Goal: Use online tool/utility: Utilize a website feature to perform a specific function

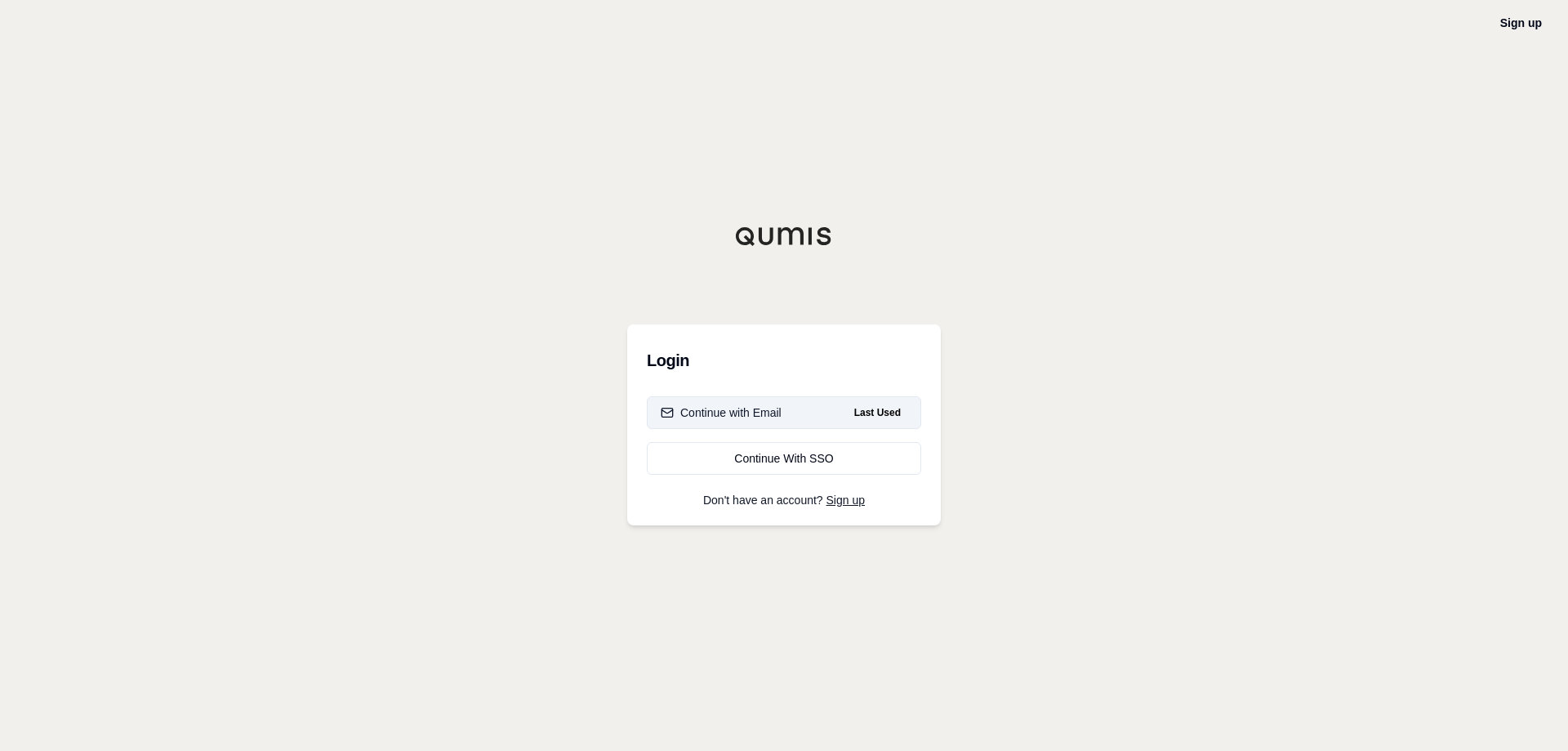
click at [773, 401] on button "Continue with Email Last Used" at bounding box center [783, 413] width 274 height 32
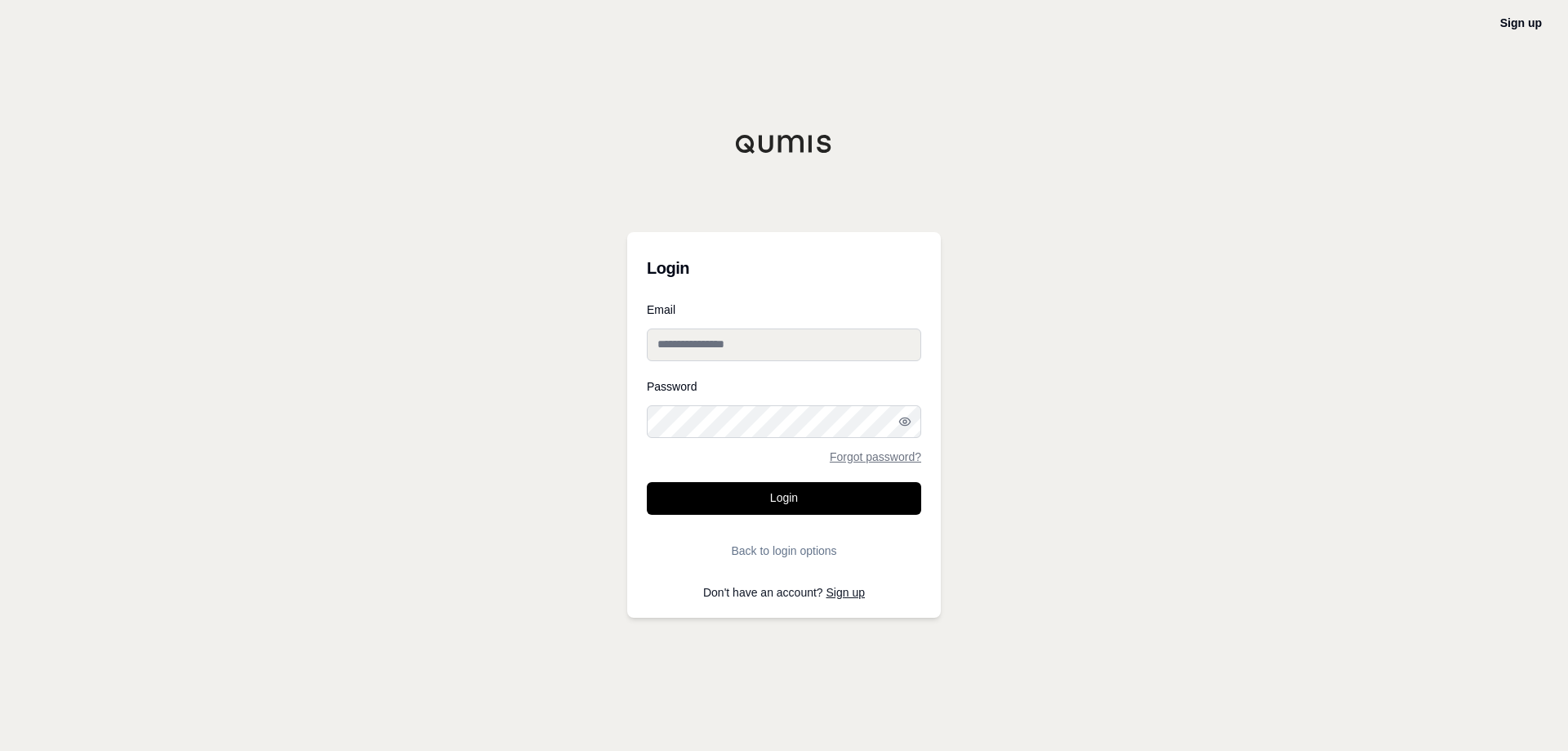
click at [714, 350] on input "Email" at bounding box center [783, 344] width 274 height 32
type input "**********"
click at [720, 503] on button "Login" at bounding box center [783, 498] width 274 height 32
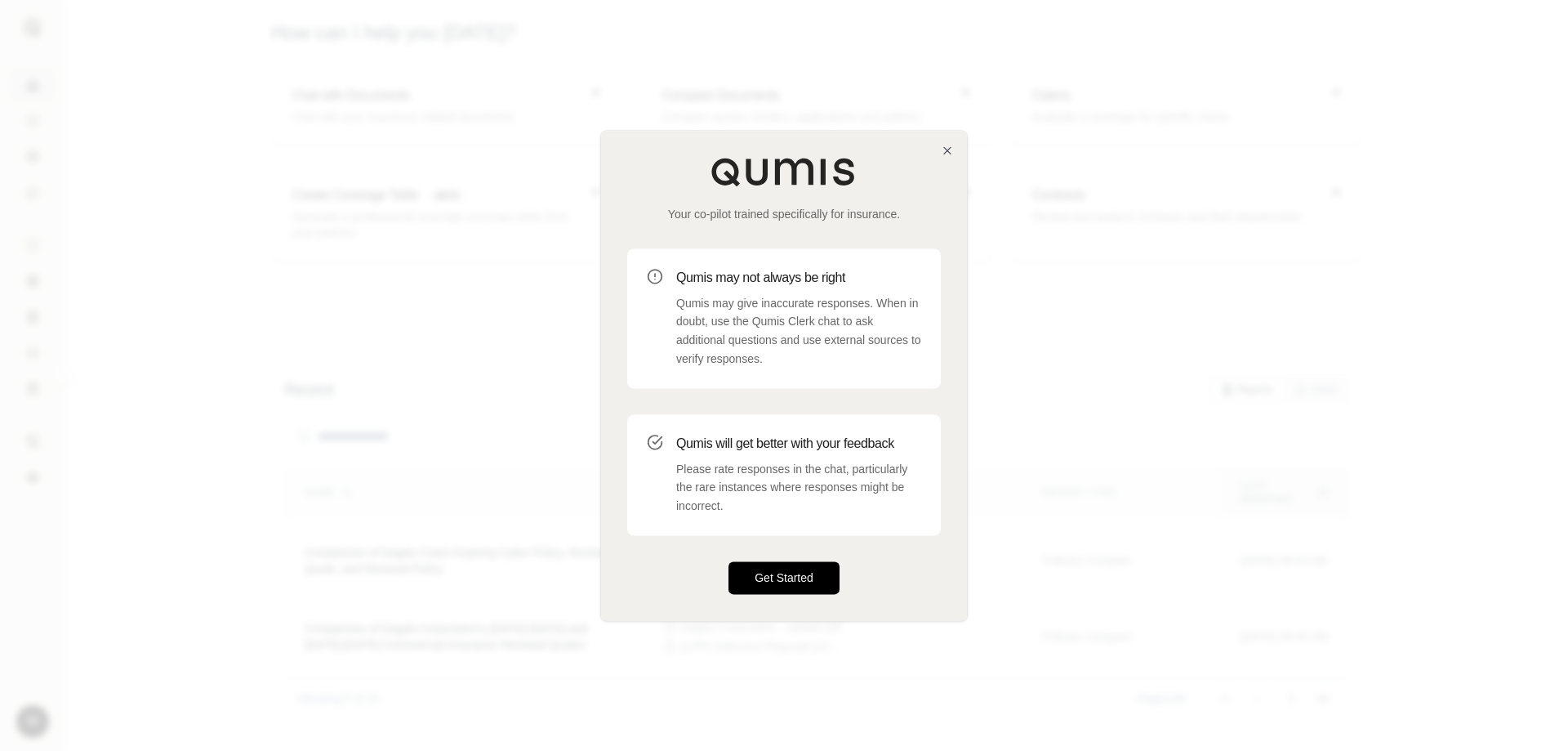
click at [766, 577] on button "Get Started" at bounding box center [784, 577] width 111 height 32
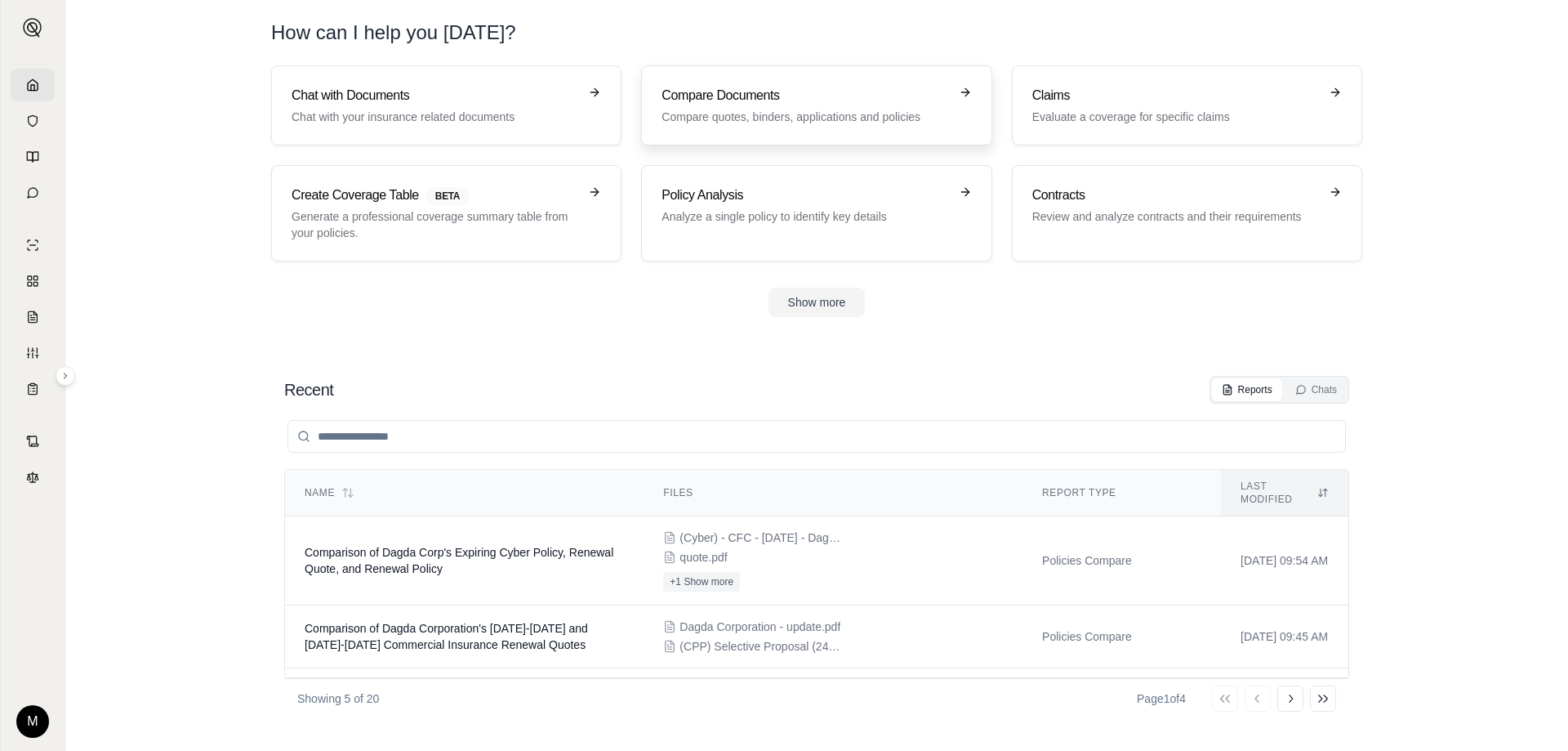
click at [756, 103] on h3 "Compare Documents" at bounding box center [805, 95] width 287 height 20
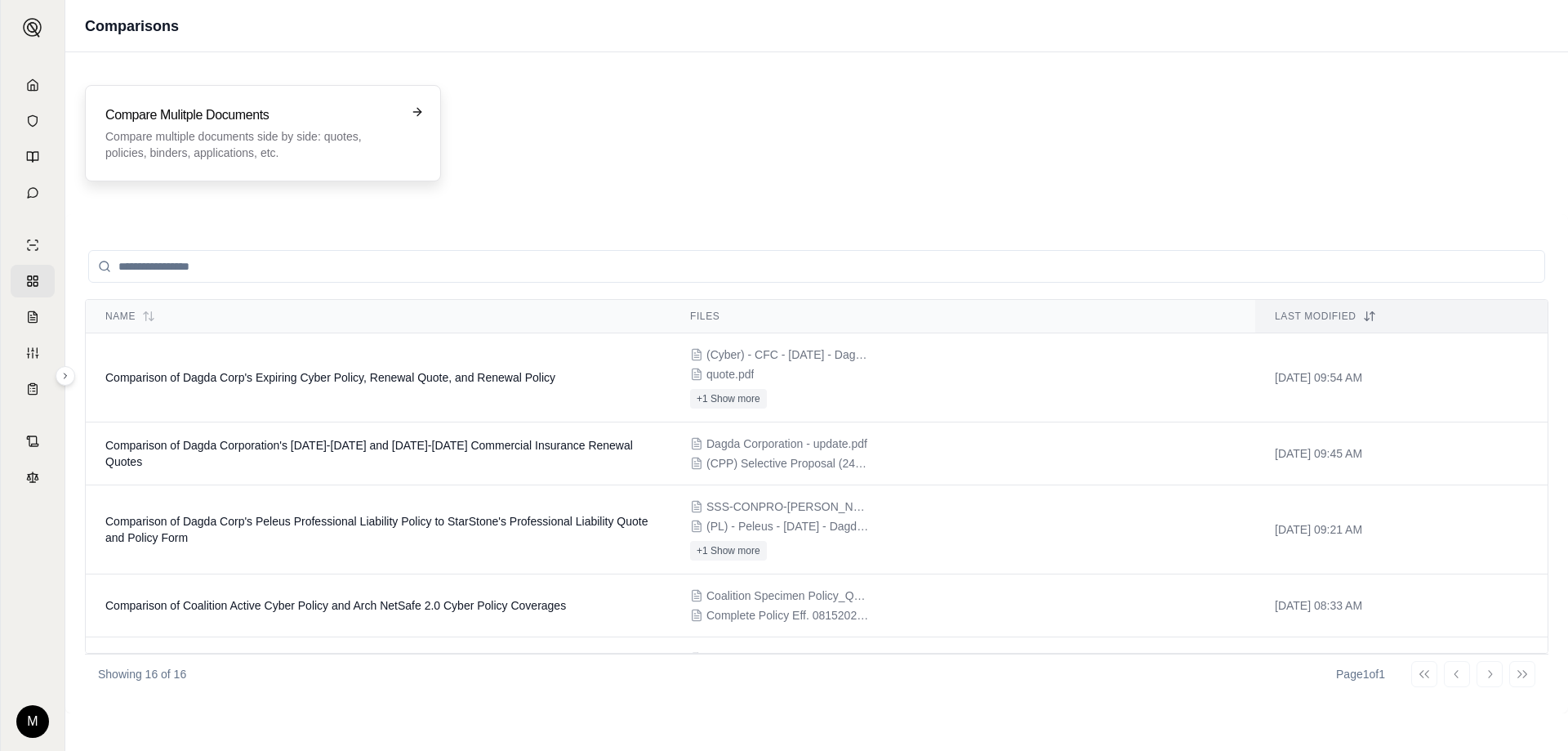
click at [237, 152] on p "Compare multiple documents side by side: quotes, policies, binders, application…" at bounding box center [251, 145] width 292 height 32
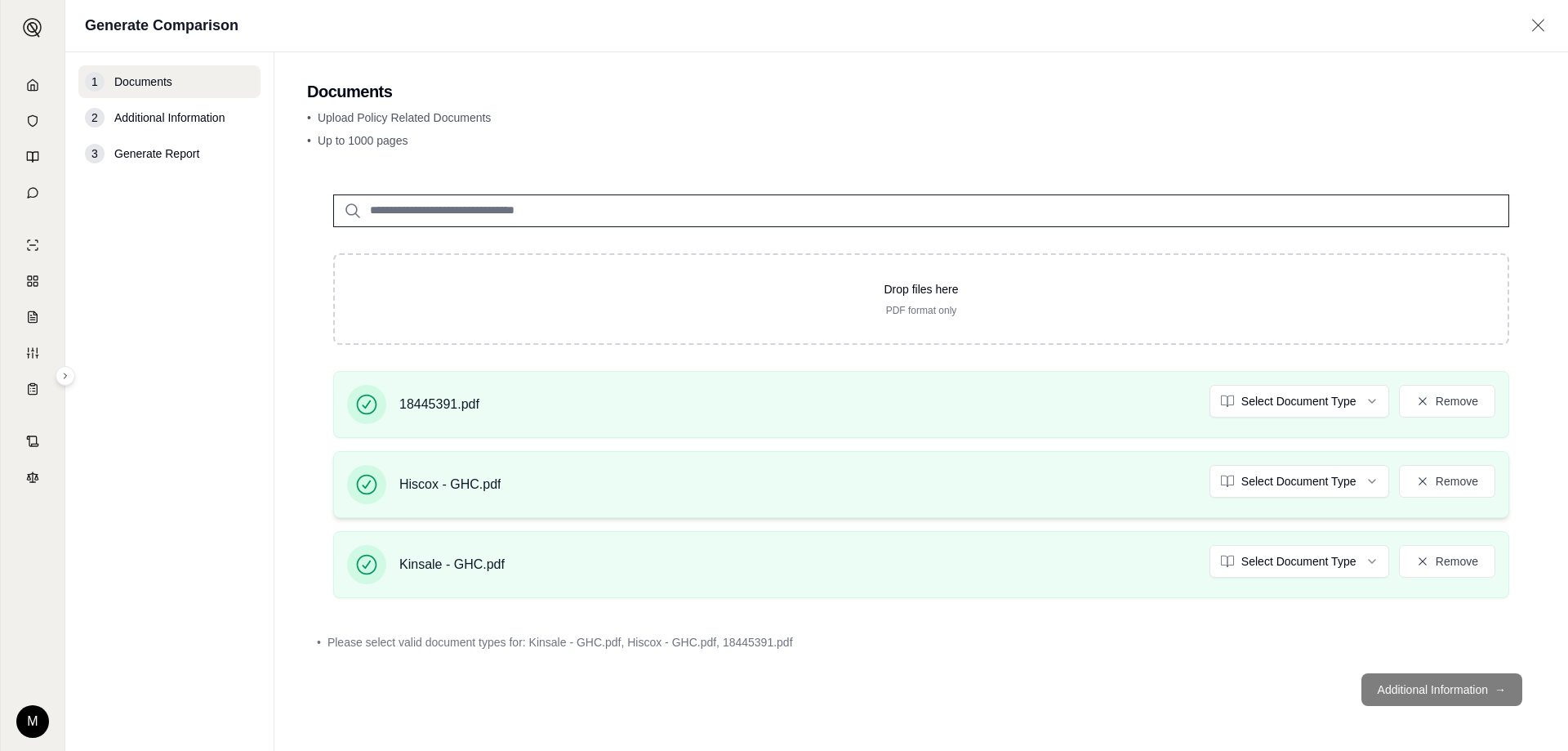
scroll to position [5, 0]
click at [1404, 684] on footer "Additional Information →" at bounding box center [922, 688] width 1228 height 58
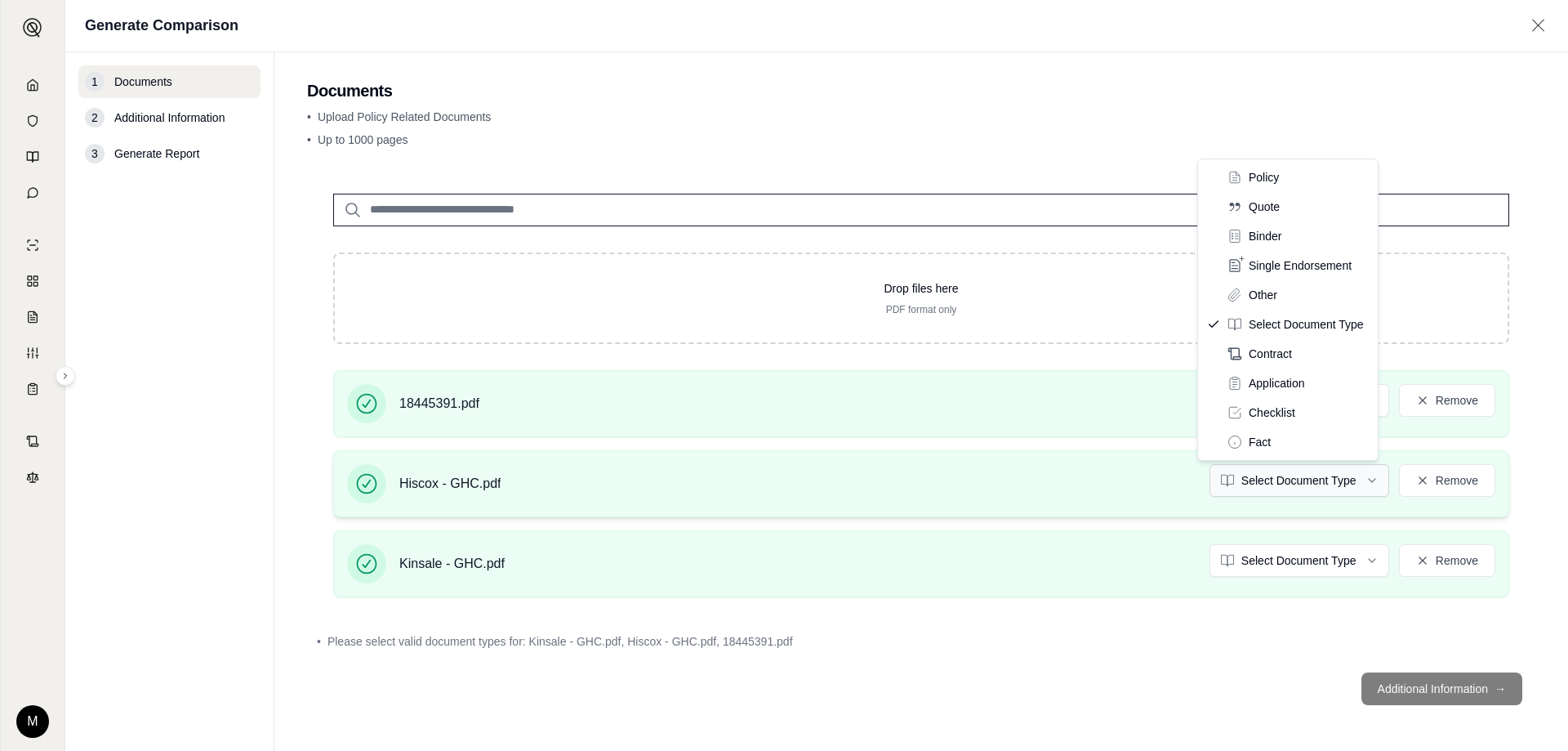
click at [1326, 477] on html "M Generate Comparison 1 Documents 2 Additional Information 3 Generate Report Do…" at bounding box center [784, 375] width 1568 height 751
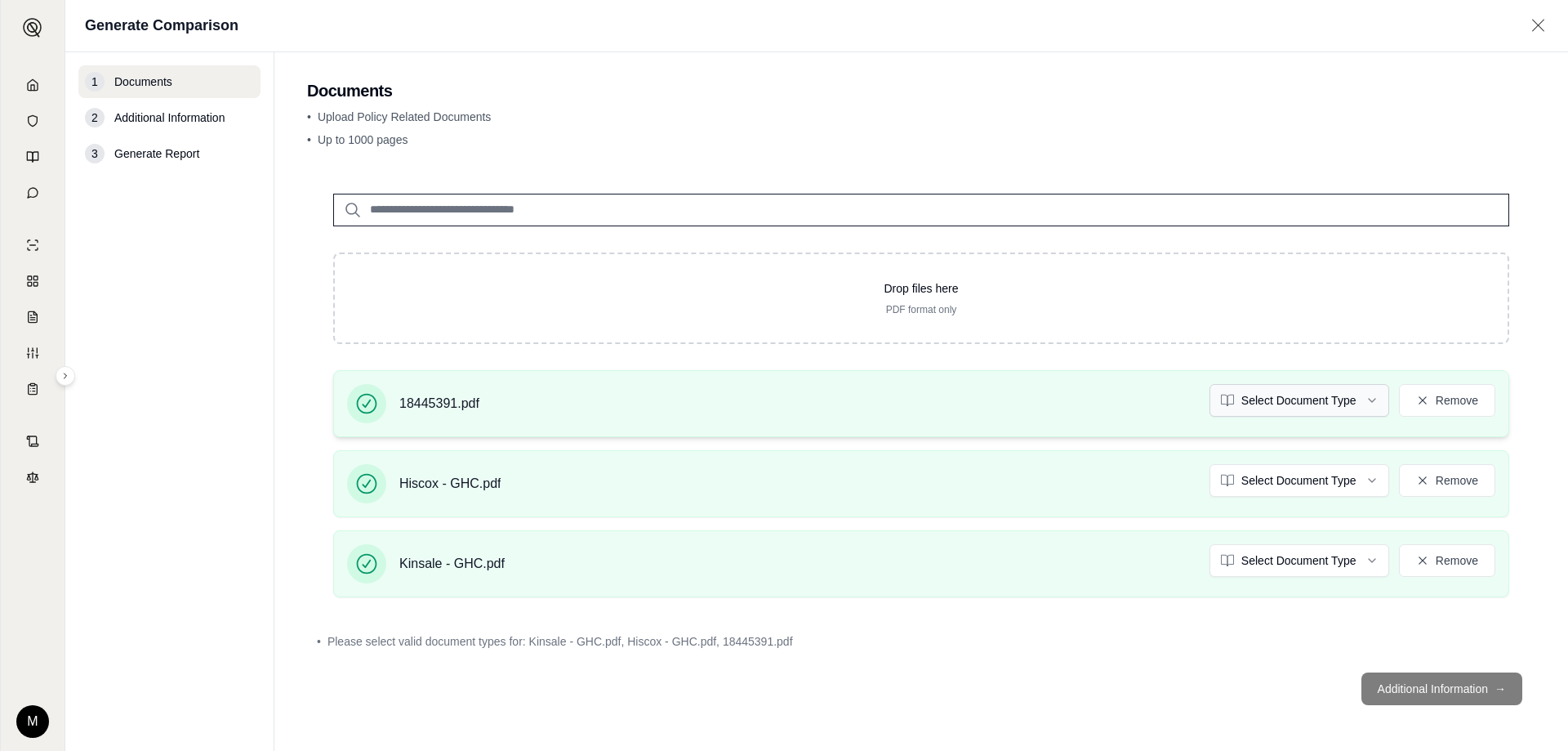
click at [1336, 403] on html "M Generate Comparison 1 Documents 2 Additional Information 3 Generate Report Do…" at bounding box center [784, 375] width 1568 height 751
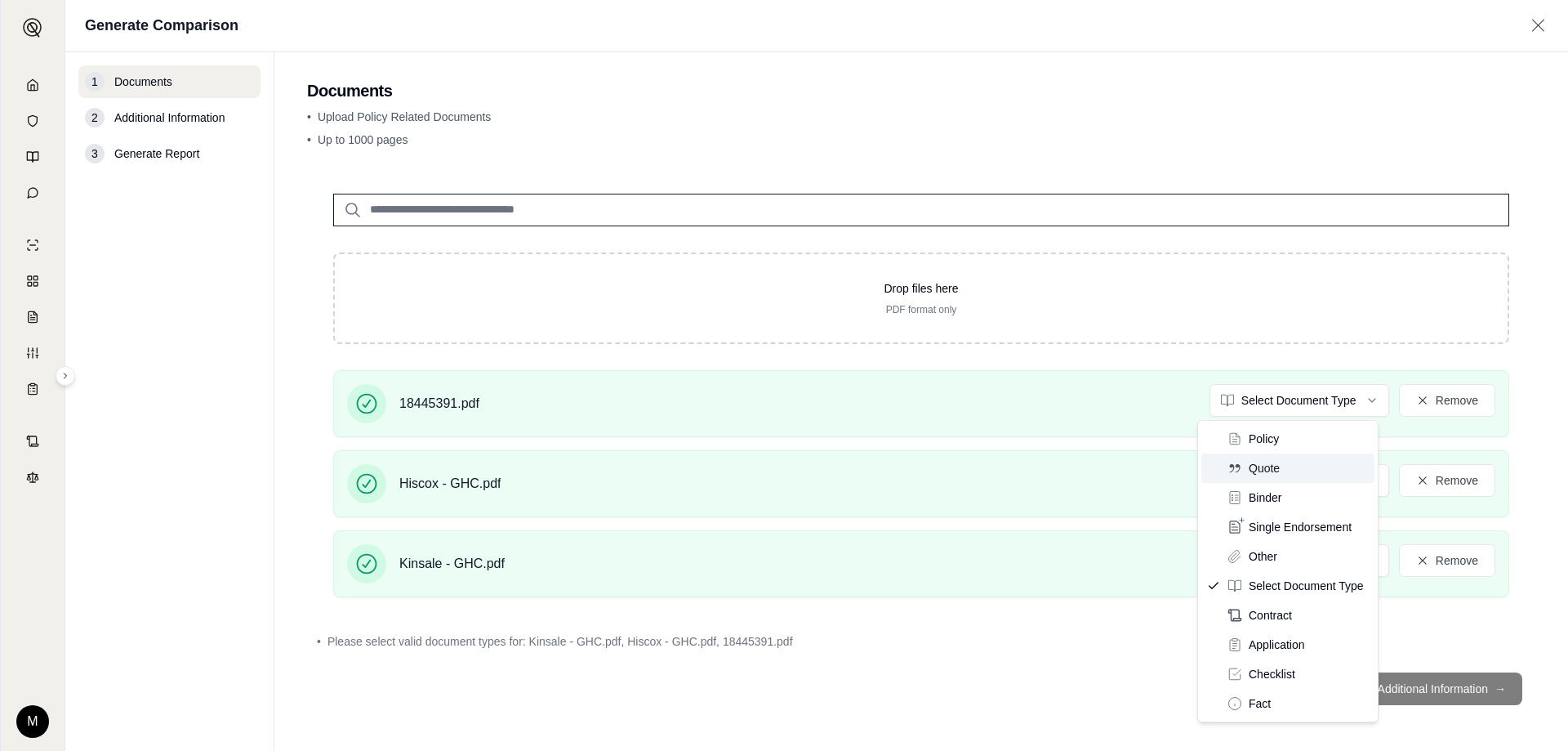
scroll to position [0, 0]
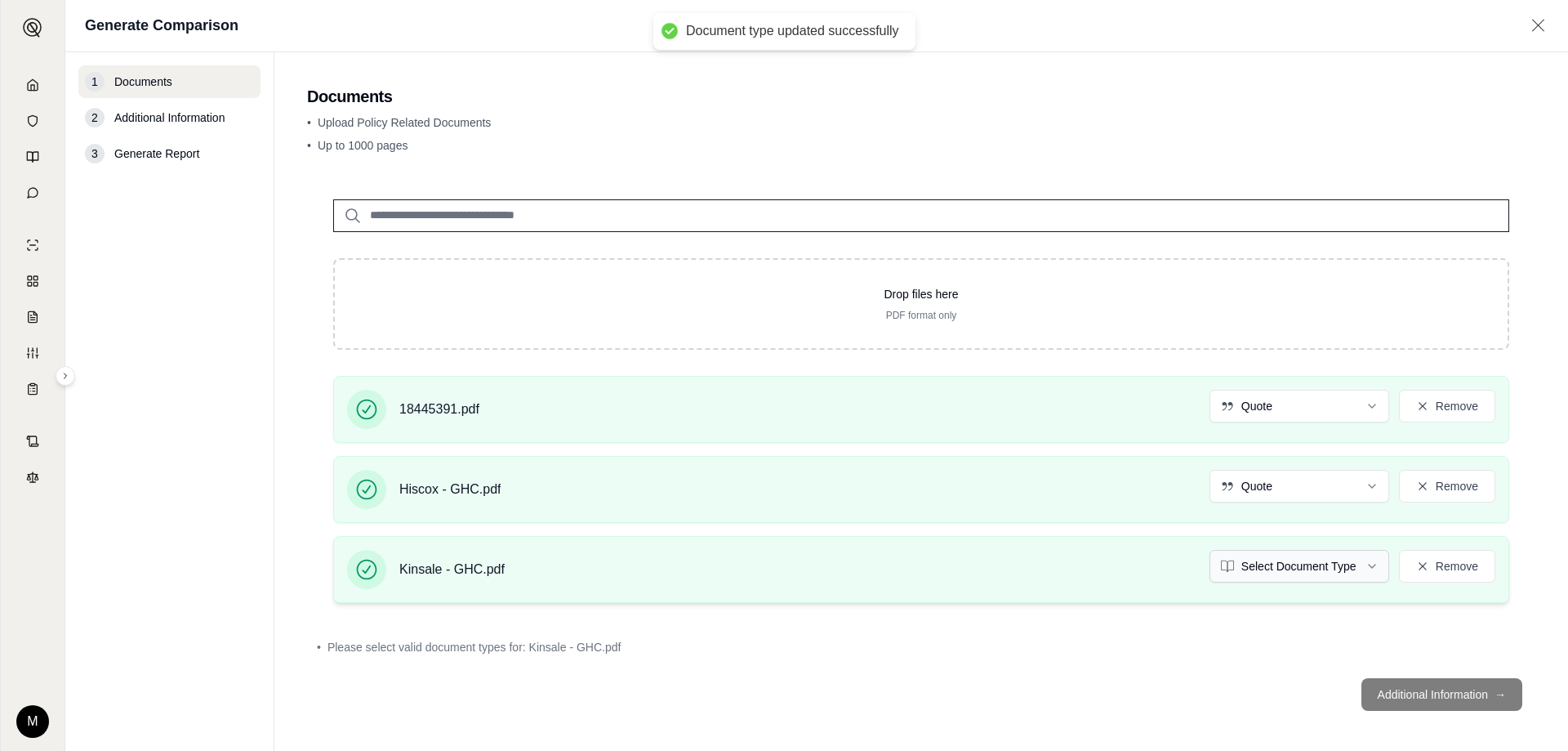
click at [1332, 574] on html "Document type updated successfully Document type updated successfully M Generat…" at bounding box center [784, 375] width 1568 height 751
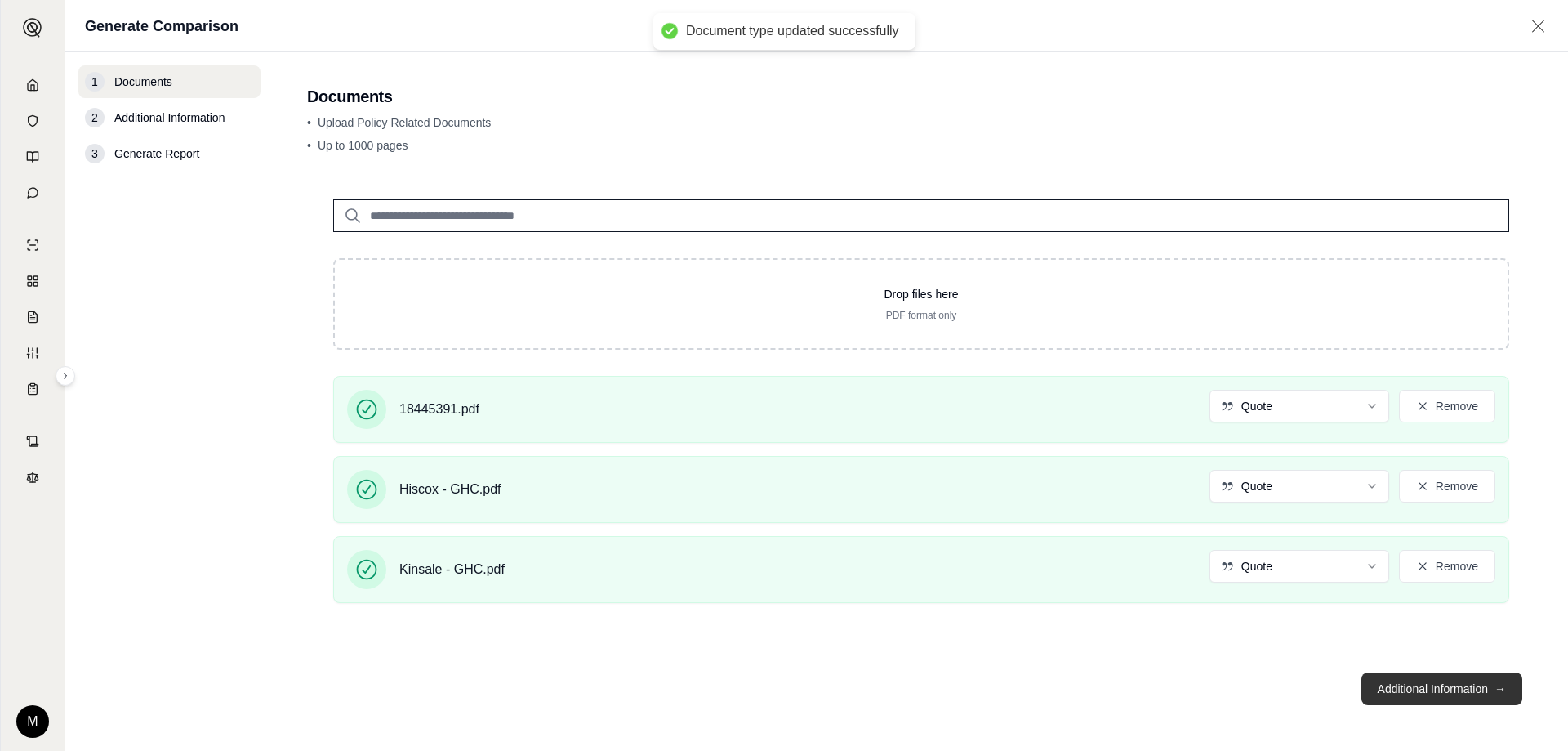
click at [1430, 689] on button "Additional Information →" at bounding box center [1441, 689] width 161 height 32
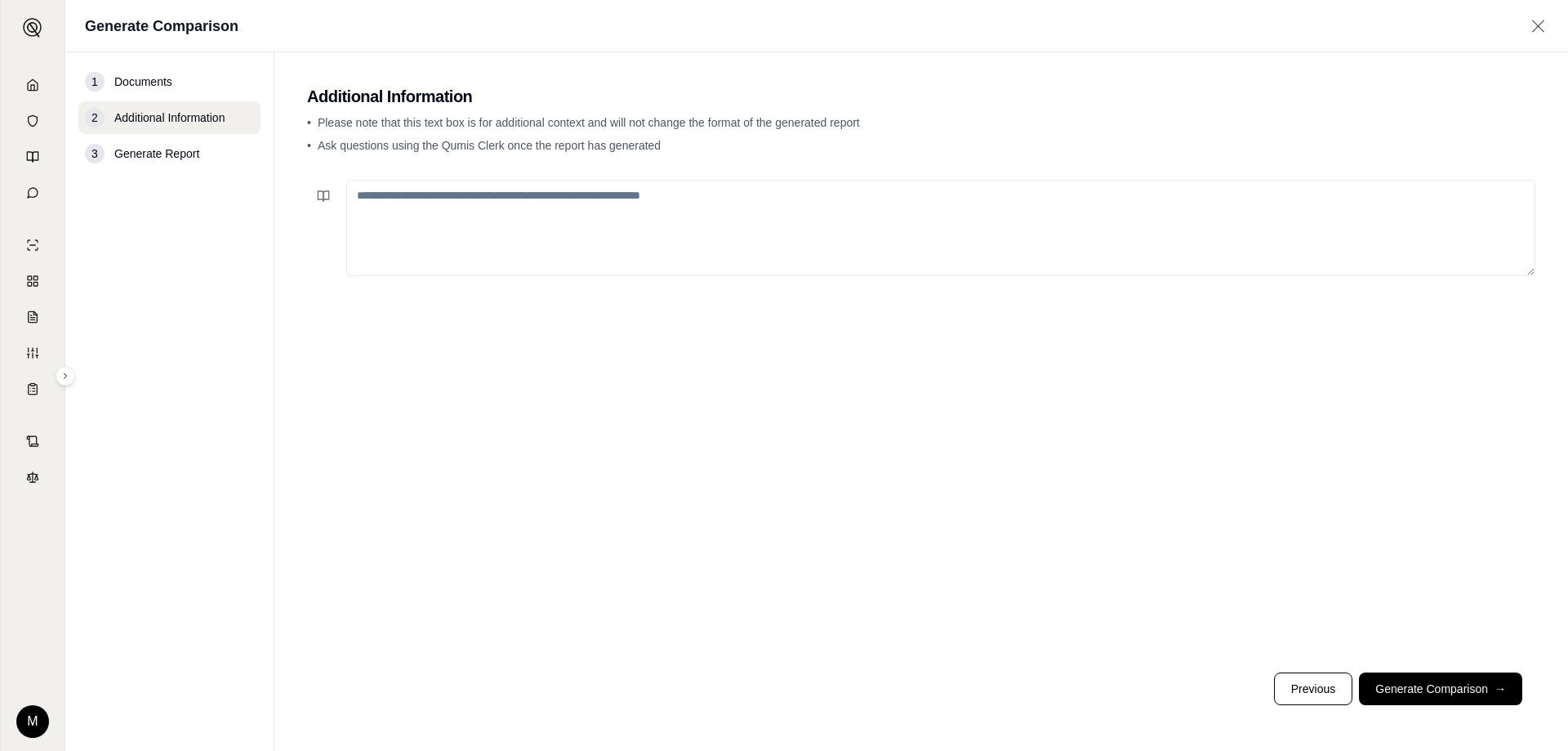
click at [533, 225] on textarea at bounding box center [940, 228] width 1189 height 96
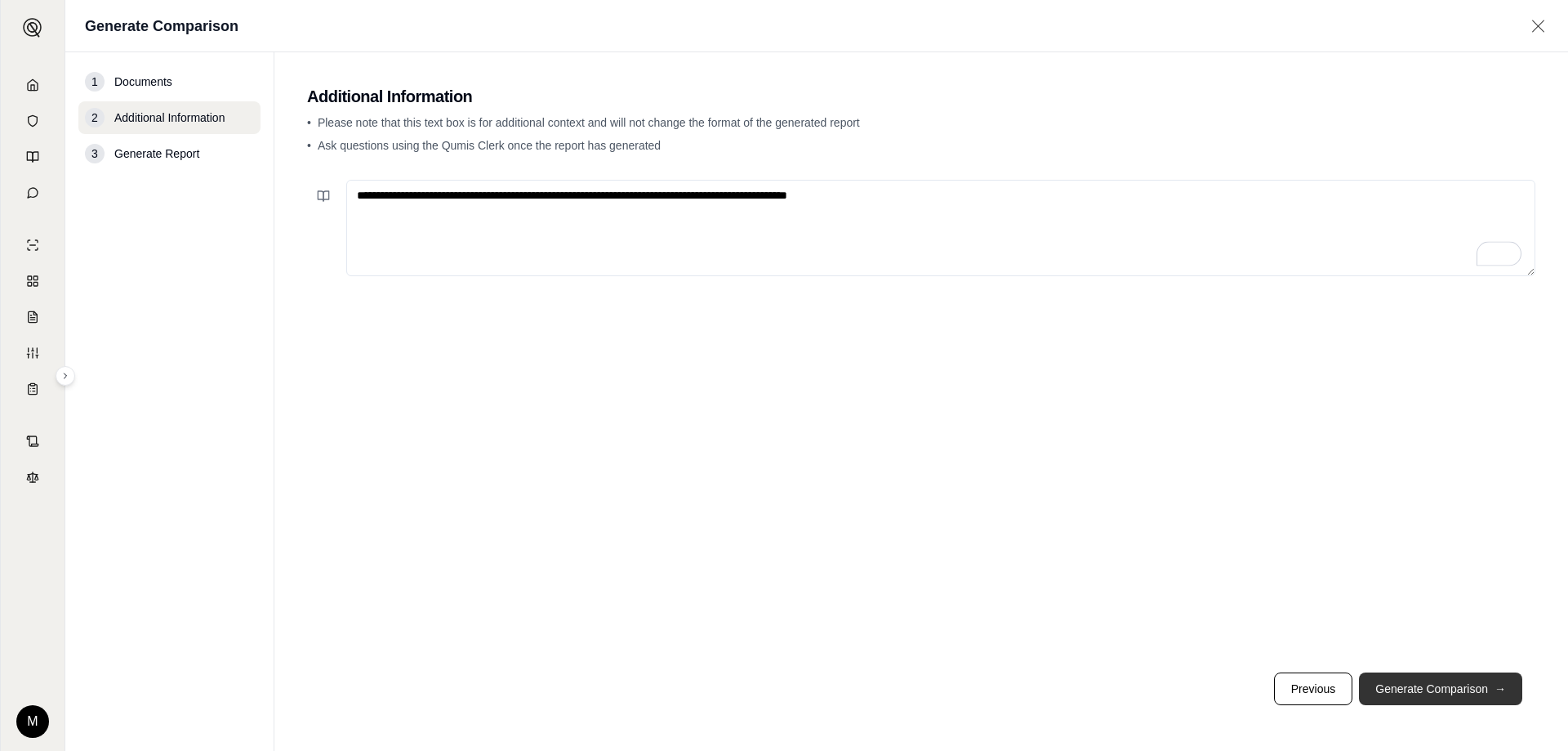
type textarea "**********"
click at [1402, 692] on button "Generate Comparison →" at bounding box center [1441, 689] width 164 height 32
